Goal: Transaction & Acquisition: Purchase product/service

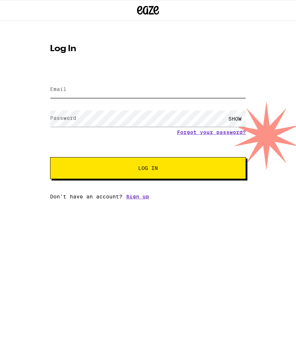
type input "[EMAIL_ADDRESS][DOMAIN_NAME]"
click at [148, 169] on button "Log In" at bounding box center [148, 168] width 196 height 22
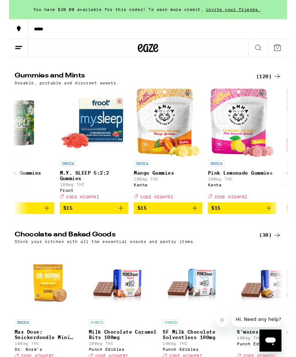
scroll to position [0, 2631]
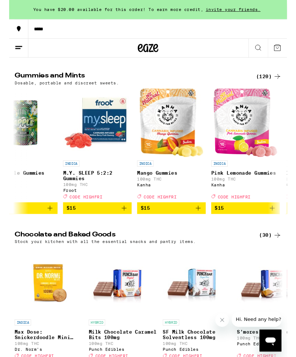
click at [110, 167] on img "Open page for M.Y. SLEEP 5:2:2 Gummies from Froot" at bounding box center [93, 130] width 73 height 73
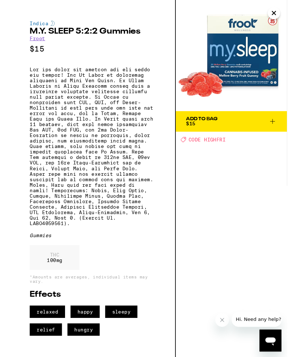
click at [282, 133] on icon at bounding box center [280, 129] width 9 height 9
